Goal: Check status

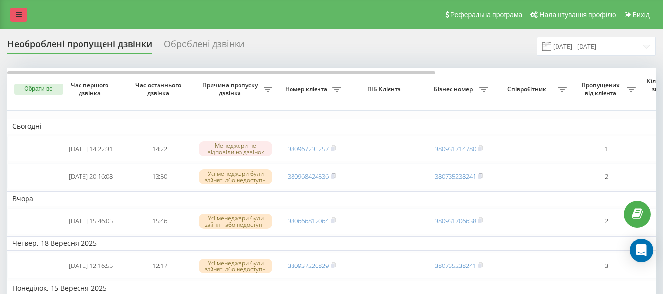
click at [19, 11] on link at bounding box center [19, 15] width 18 height 14
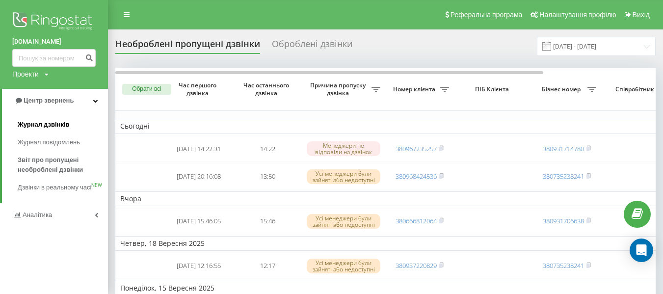
click at [65, 125] on span "Журнал дзвінків" at bounding box center [44, 125] width 52 height 10
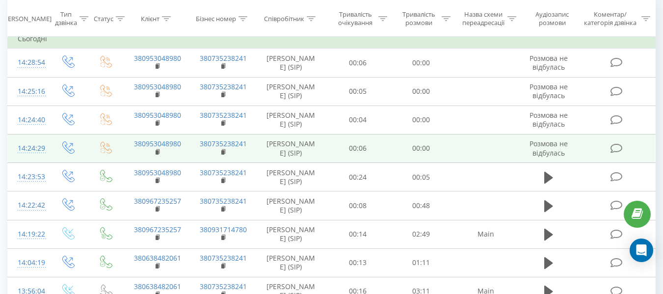
scroll to position [147, 0]
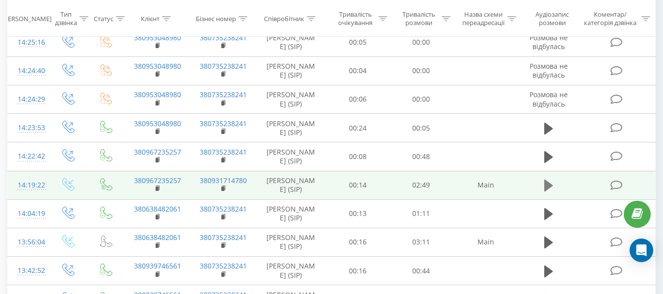
click at [543, 193] on button at bounding box center [549, 185] width 15 height 15
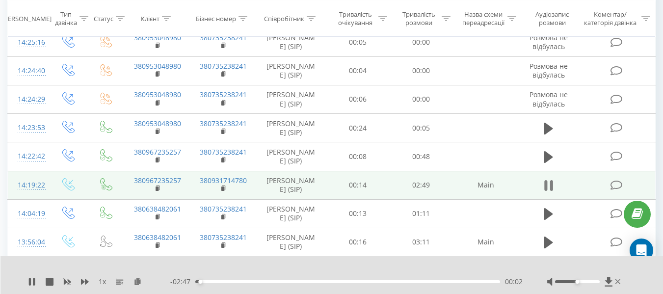
click at [545, 191] on icon at bounding box center [546, 185] width 3 height 11
click at [156, 192] on icon at bounding box center [158, 188] width 5 height 7
